Goal: Task Accomplishment & Management: Manage account settings

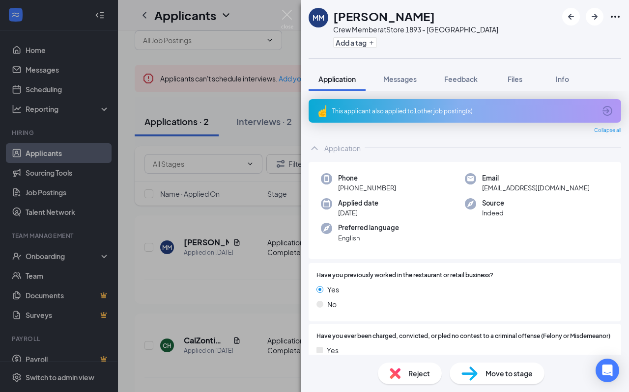
scroll to position [460, 0]
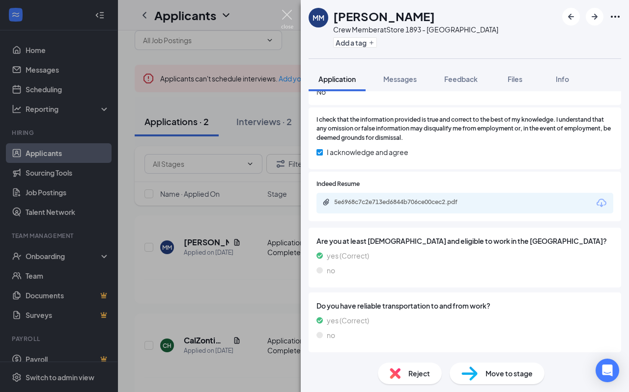
click at [287, 13] on img at bounding box center [287, 19] width 12 height 19
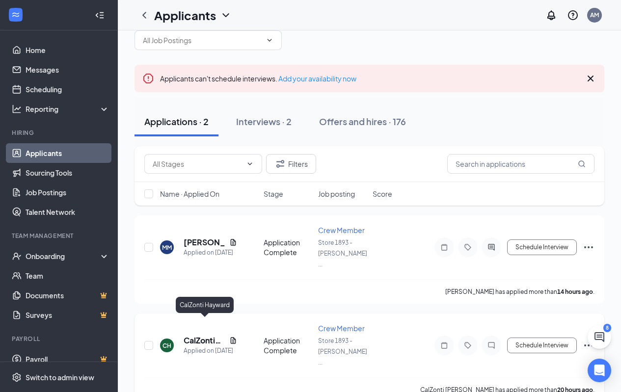
click at [210, 335] on h5 "CalZonti Hayward" at bounding box center [205, 340] width 42 height 11
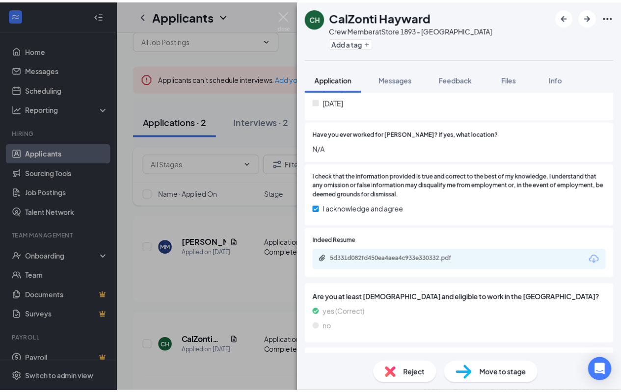
scroll to position [393, 0]
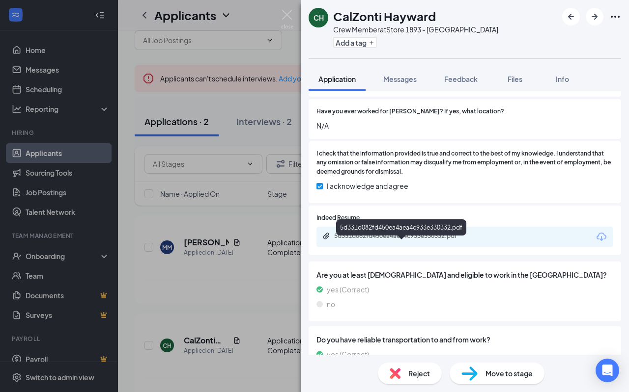
click at [417, 240] on div "5d331d082fd450ea4aea4c933e330332.pdf" at bounding box center [403, 236] width 138 height 8
click at [283, 14] on img at bounding box center [287, 19] width 12 height 19
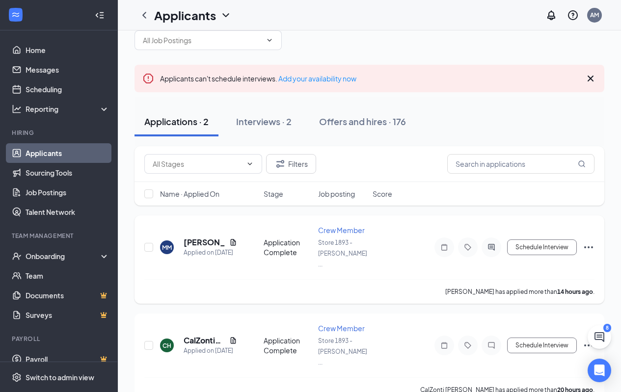
click at [585, 242] on icon "Ellipses" at bounding box center [589, 248] width 12 height 12
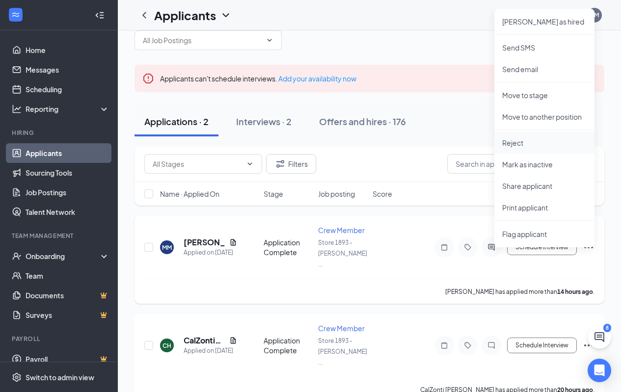
click at [515, 144] on p "Reject" at bounding box center [544, 143] width 84 height 10
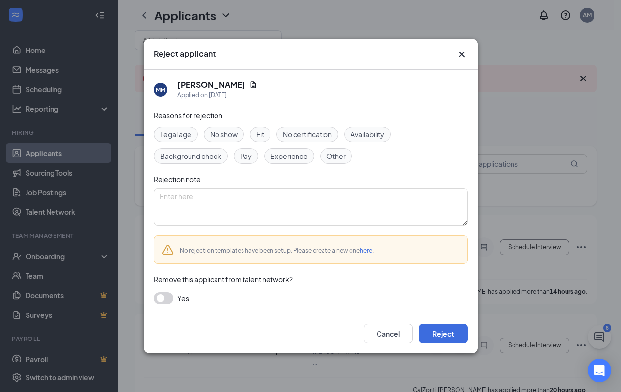
click at [334, 154] on span "Other" at bounding box center [336, 156] width 19 height 11
click at [435, 339] on button "Reject" at bounding box center [443, 334] width 49 height 20
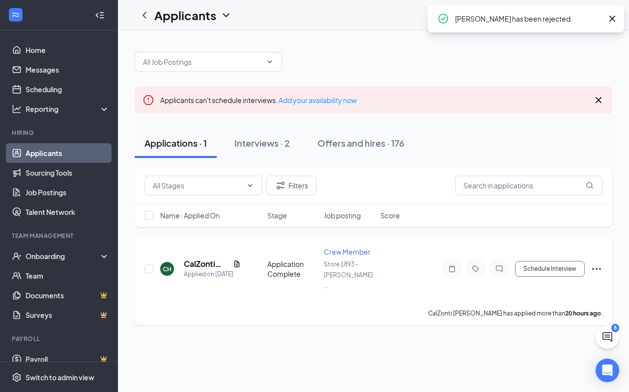
click at [599, 263] on icon "Ellipses" at bounding box center [596, 269] width 12 height 12
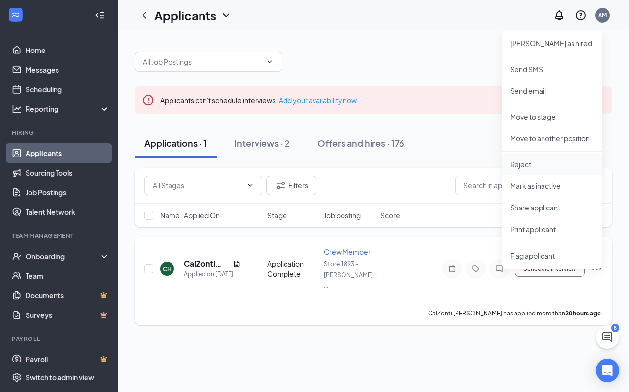
click at [526, 164] on p "Reject" at bounding box center [552, 165] width 84 height 10
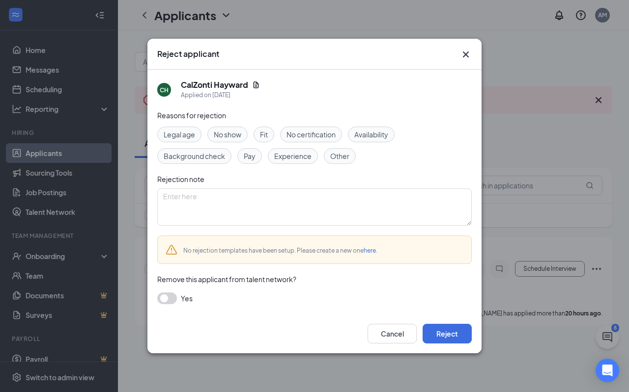
click at [341, 158] on span "Other" at bounding box center [339, 156] width 19 height 11
click at [441, 331] on button "Reject" at bounding box center [446, 334] width 49 height 20
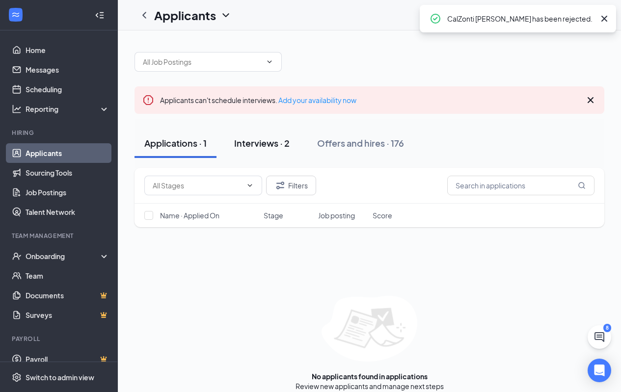
click at [259, 141] on div "Interviews · 2" at bounding box center [261, 143] width 55 height 12
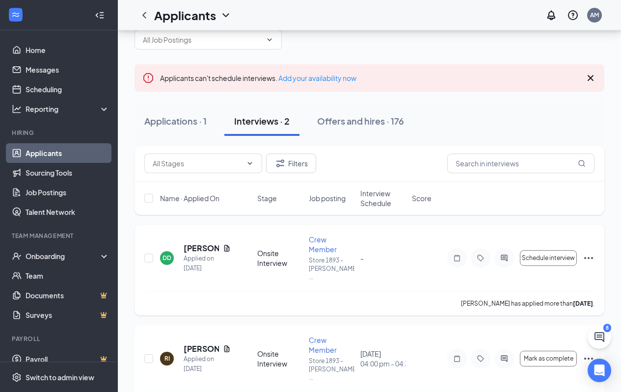
scroll to position [41, 0]
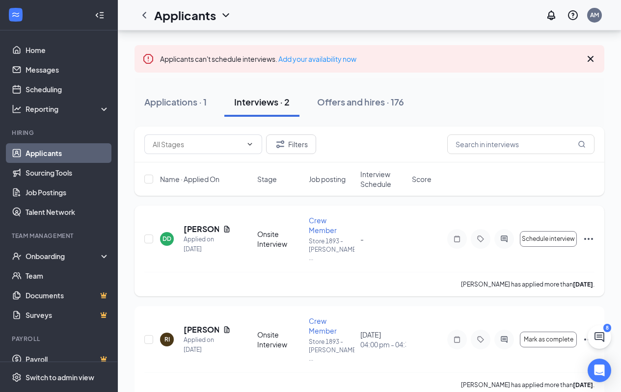
click at [591, 235] on icon "Ellipses" at bounding box center [589, 239] width 12 height 12
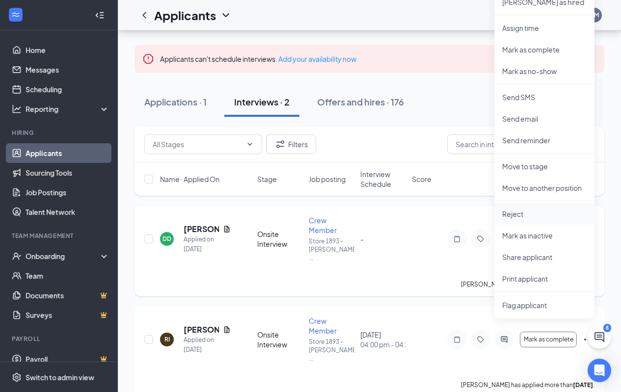
click at [518, 211] on p "Reject" at bounding box center [544, 214] width 84 height 10
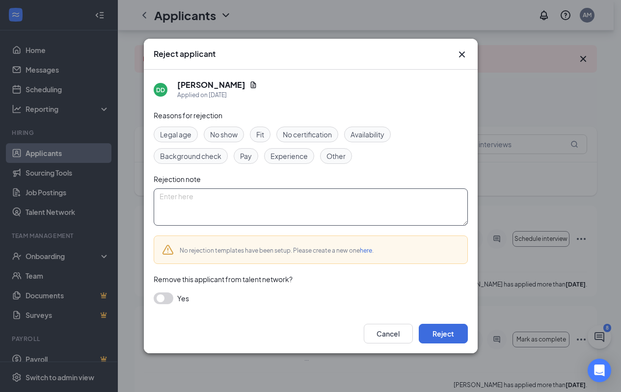
click at [229, 191] on textarea at bounding box center [311, 207] width 314 height 37
type textarea "Never scheduled interview"
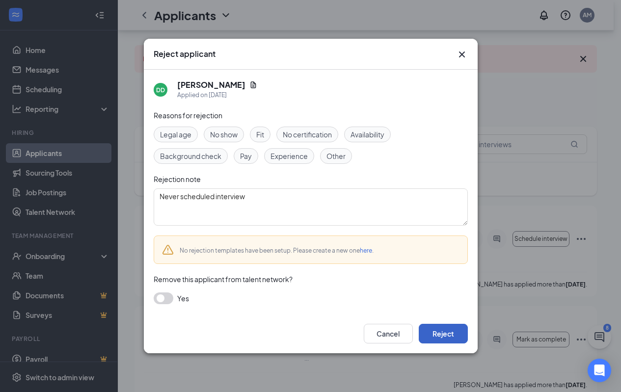
click at [433, 330] on button "Reject" at bounding box center [443, 334] width 49 height 20
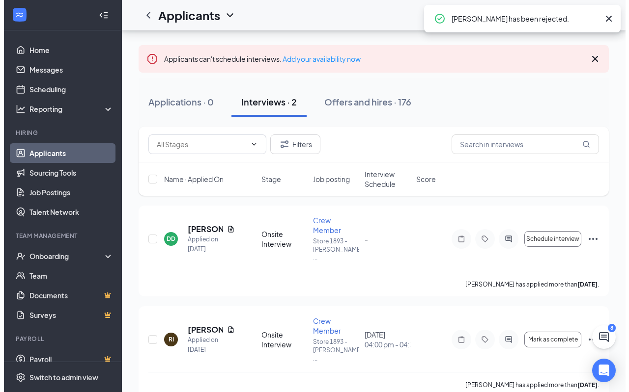
scroll to position [0, 0]
